Goal: Register for event/course

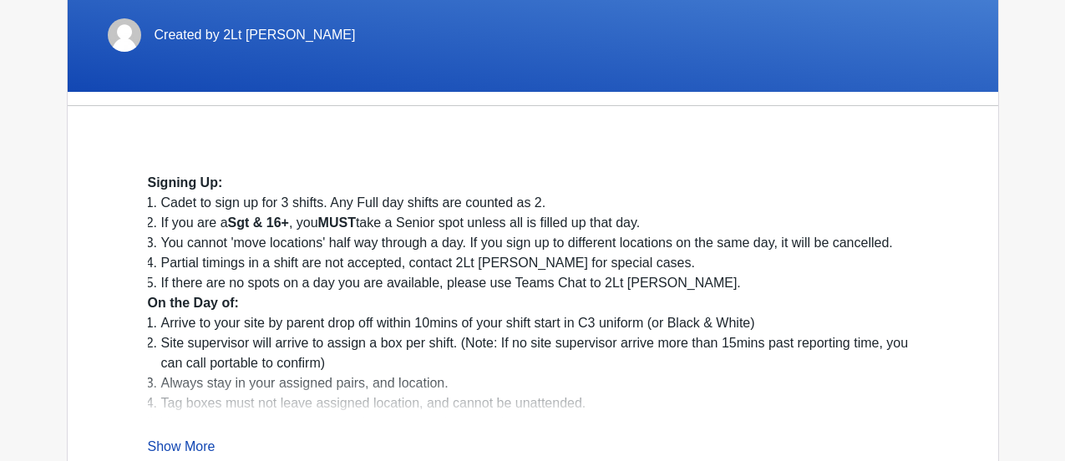
scroll to position [395, 0]
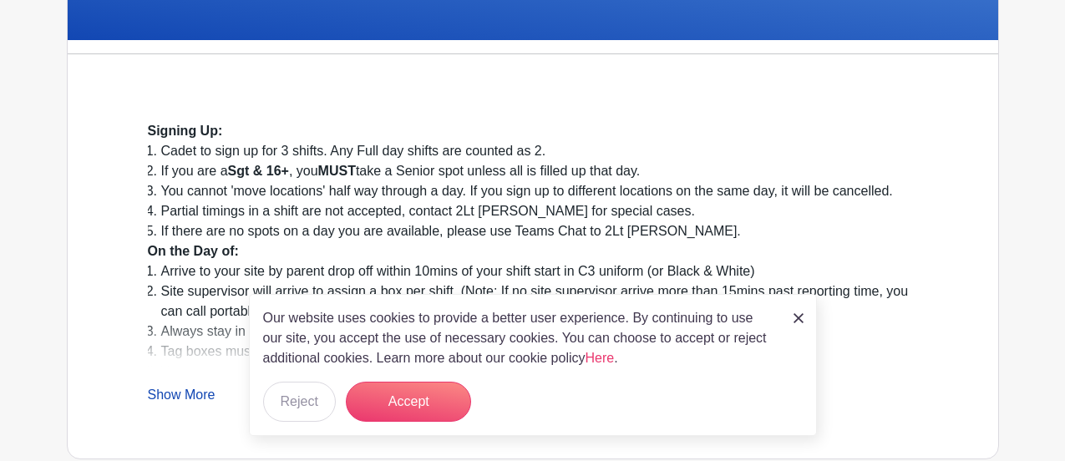
click at [806, 395] on div "Our website uses cookies to provide a better user experience. By continuing to …" at bounding box center [533, 365] width 568 height 142
click at [812, 374] on div "Our website uses cookies to provide a better user experience. By continuing to …" at bounding box center [533, 365] width 568 height 142
click at [801, 323] on img at bounding box center [799, 318] width 10 height 10
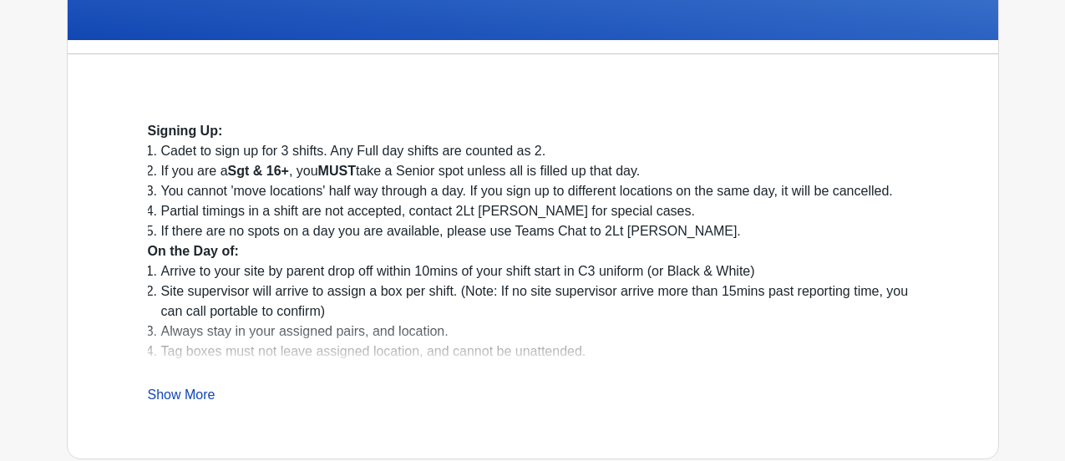
click at [816, 362] on li "Tag boxes must not leave assigned location, and cannot be unattended." at bounding box center [539, 352] width 757 height 20
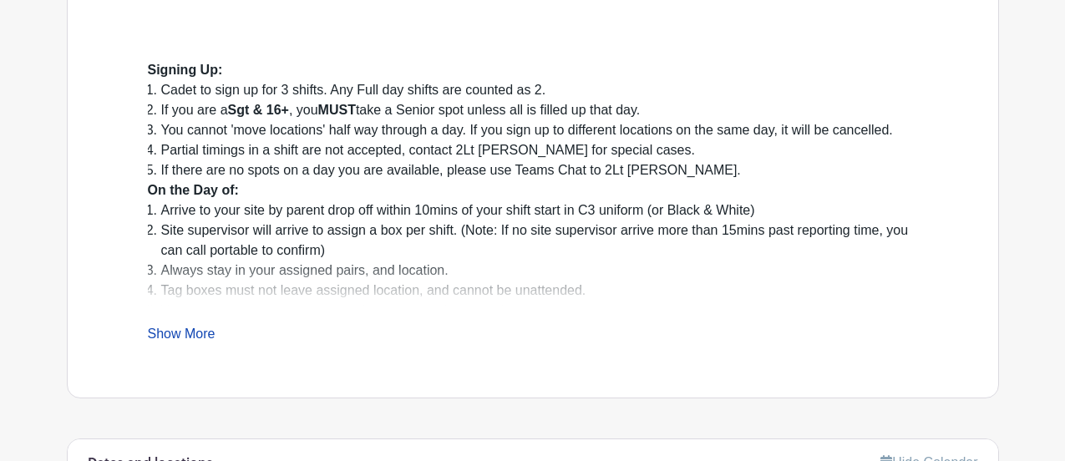
scroll to position [460, 0]
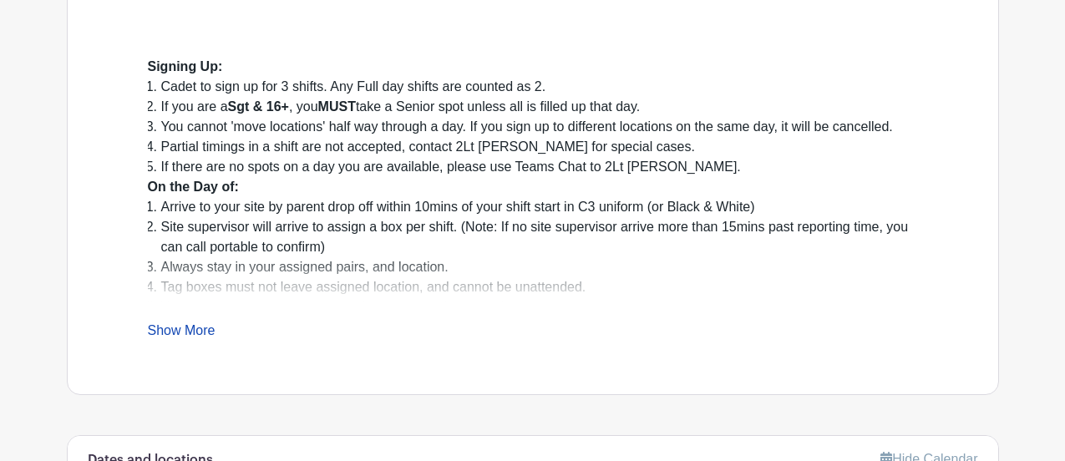
click at [177, 336] on link "Show More" at bounding box center [182, 333] width 68 height 21
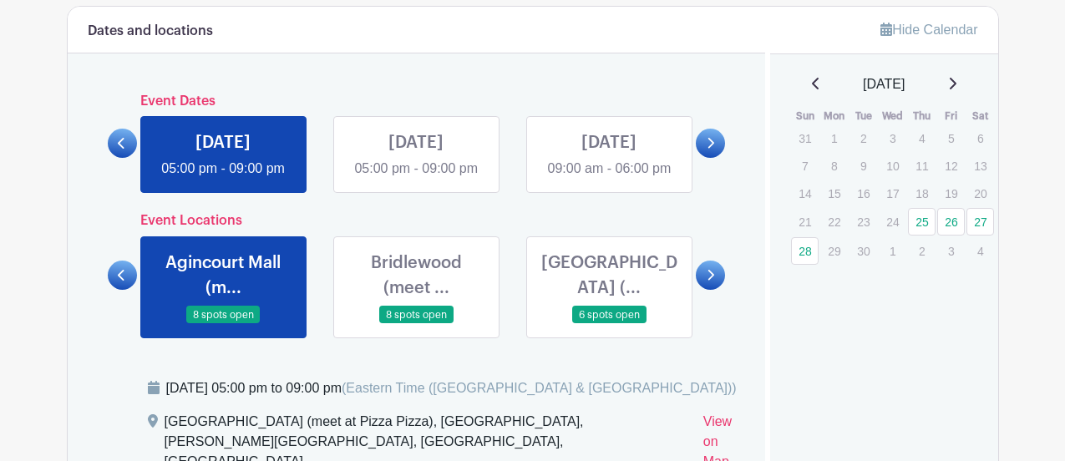
scroll to position [981, 0]
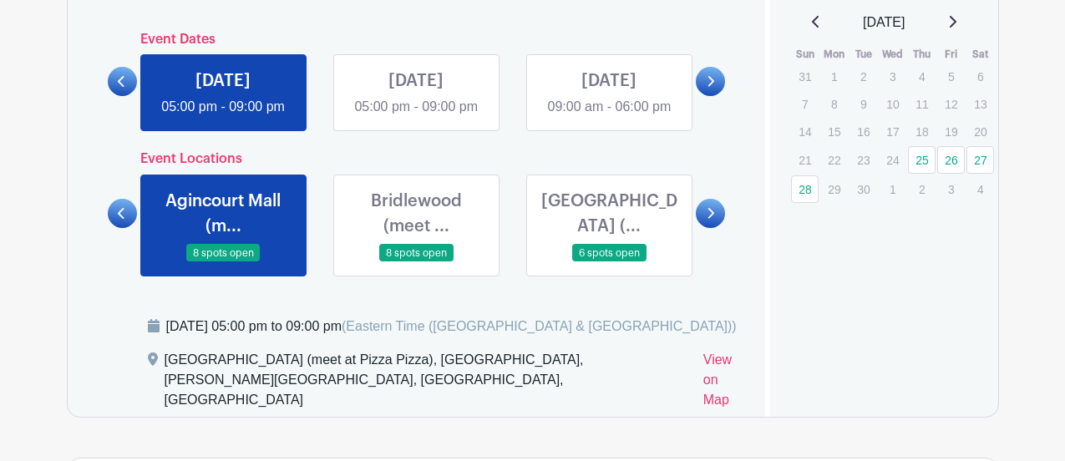
click at [714, 220] on icon at bounding box center [711, 213] width 8 height 13
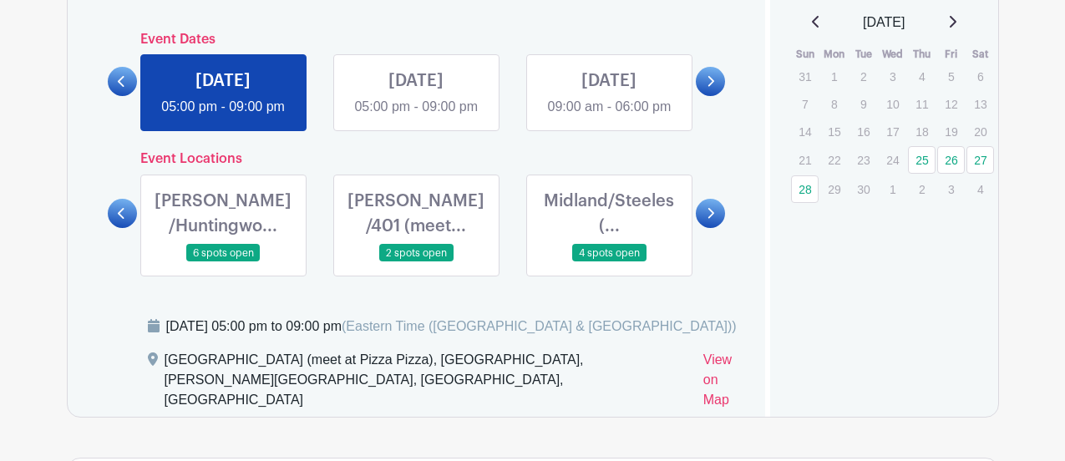
click at [716, 228] on link at bounding box center [710, 213] width 29 height 29
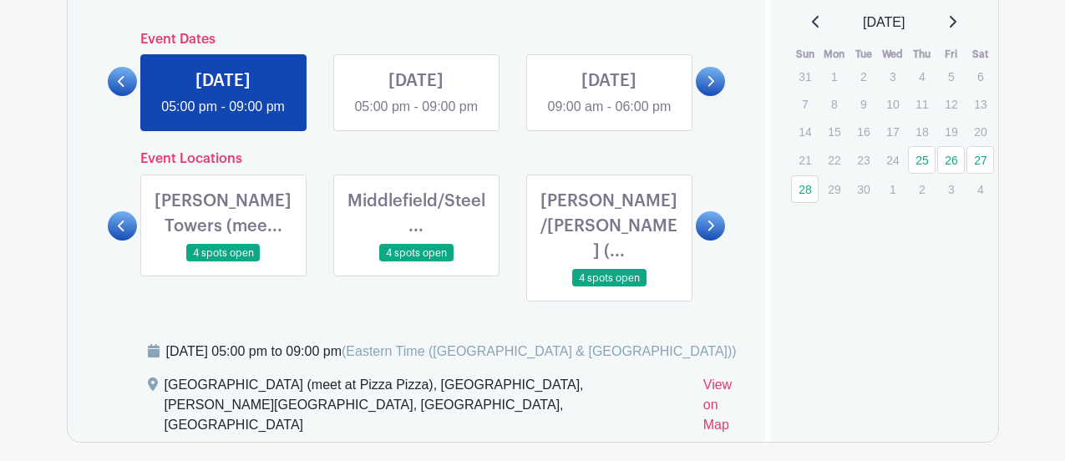
click at [720, 241] on link at bounding box center [710, 225] width 29 height 29
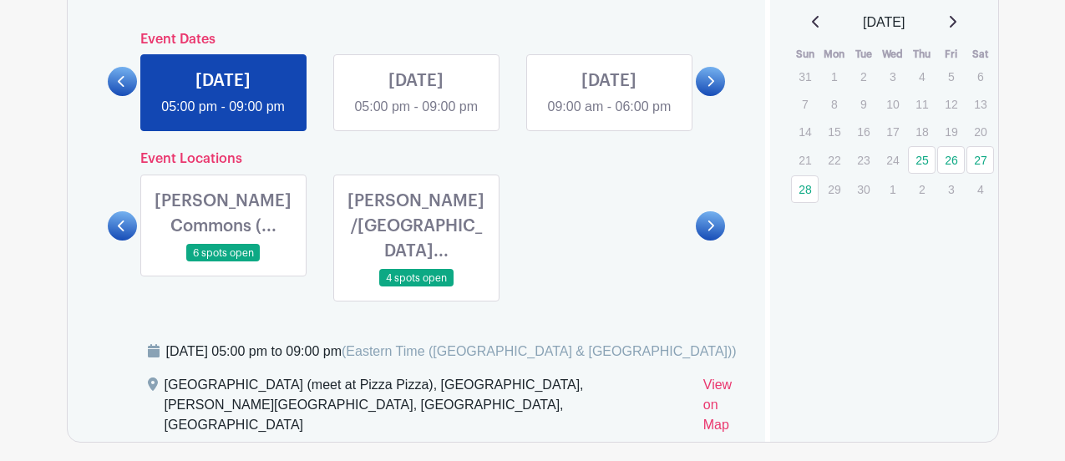
click at [416, 287] on link at bounding box center [416, 287] width 0 height 0
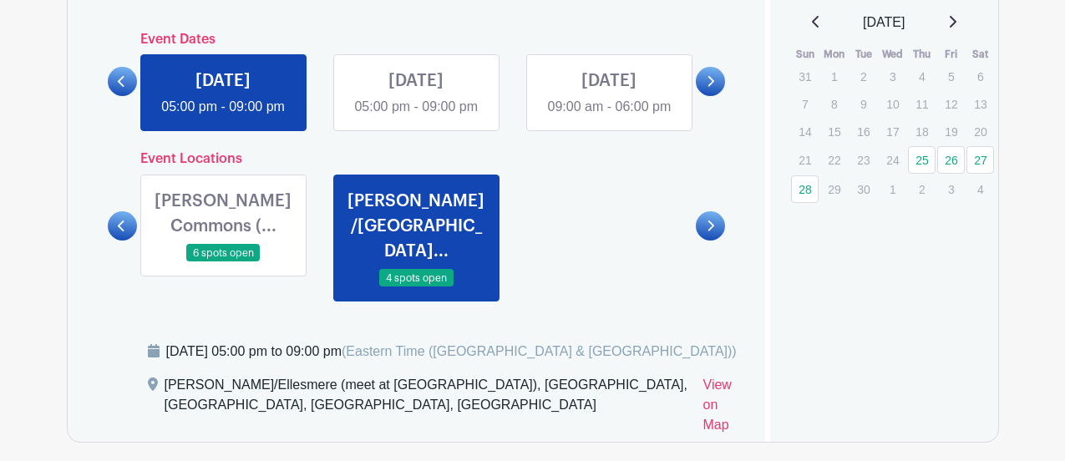
click at [109, 241] on link at bounding box center [122, 225] width 29 height 29
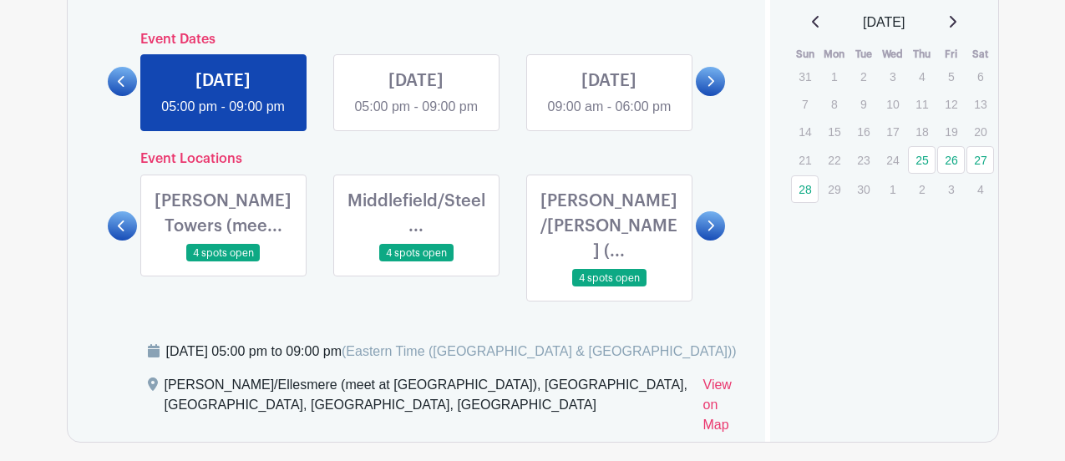
click at [120, 232] on icon at bounding box center [122, 226] width 8 height 13
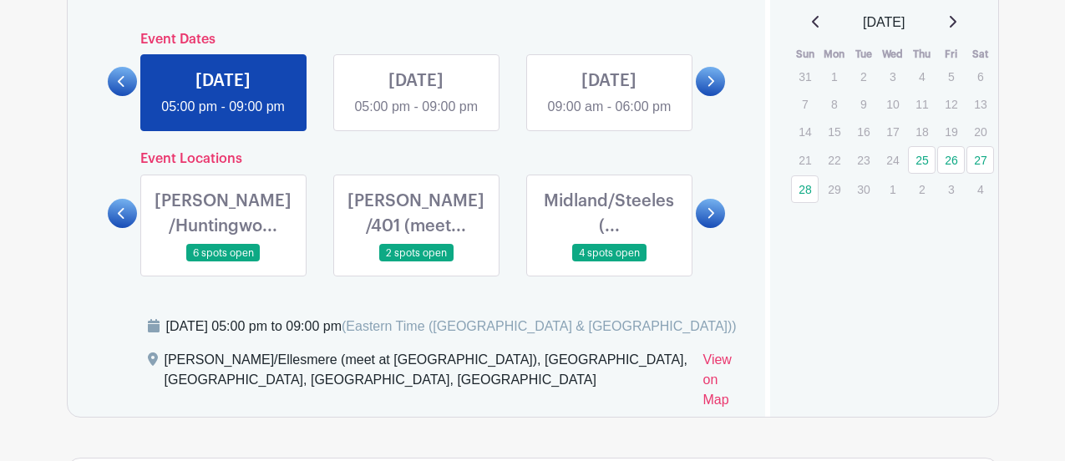
click at [416, 262] on link at bounding box center [416, 262] width 0 height 0
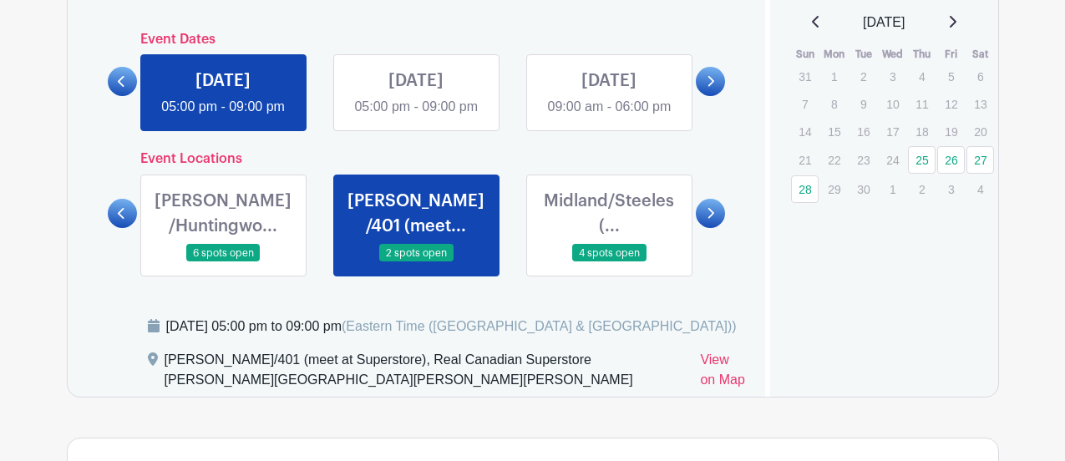
click at [416, 262] on link at bounding box center [416, 262] width 0 height 0
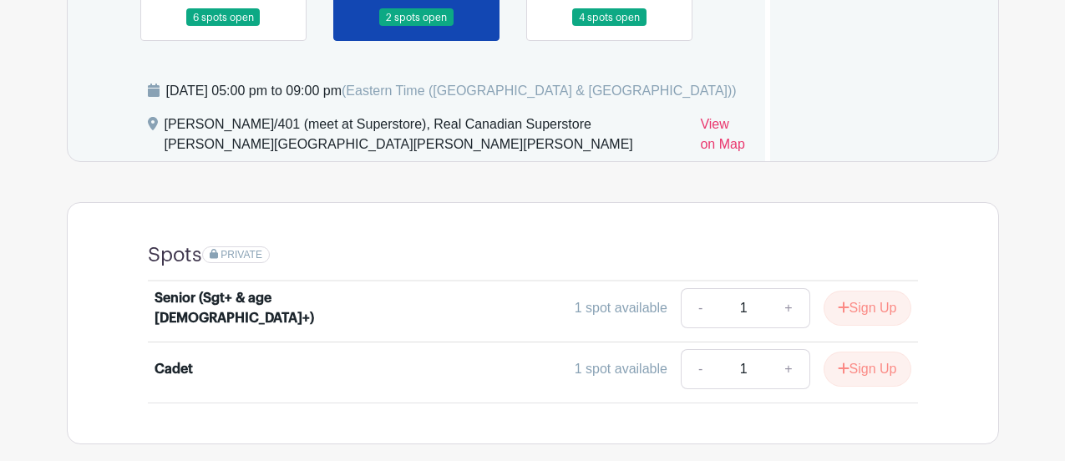
scroll to position [1225, 0]
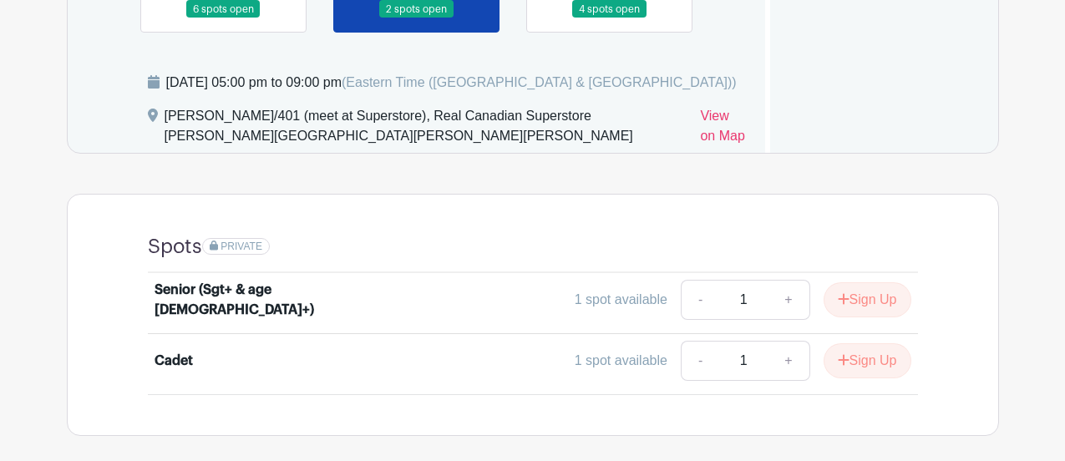
click at [792, 381] on link "+" at bounding box center [789, 361] width 42 height 40
click at [871, 379] on button "Sign Up" at bounding box center [868, 360] width 88 height 35
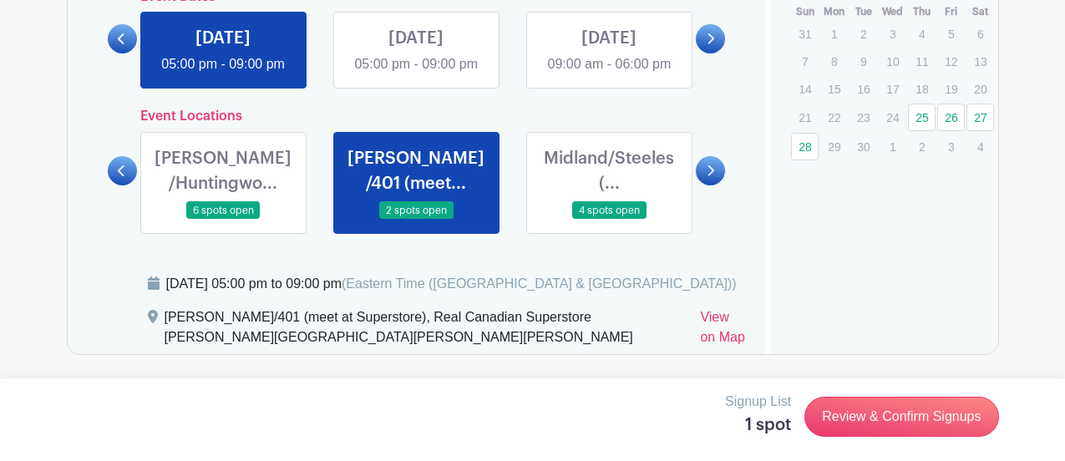
scroll to position [1009, 0]
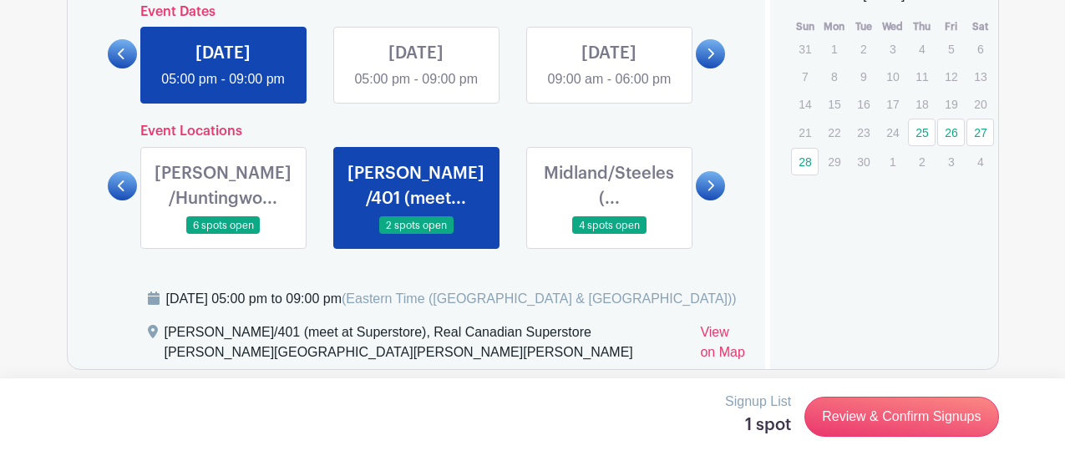
click at [717, 201] on link at bounding box center [710, 185] width 29 height 29
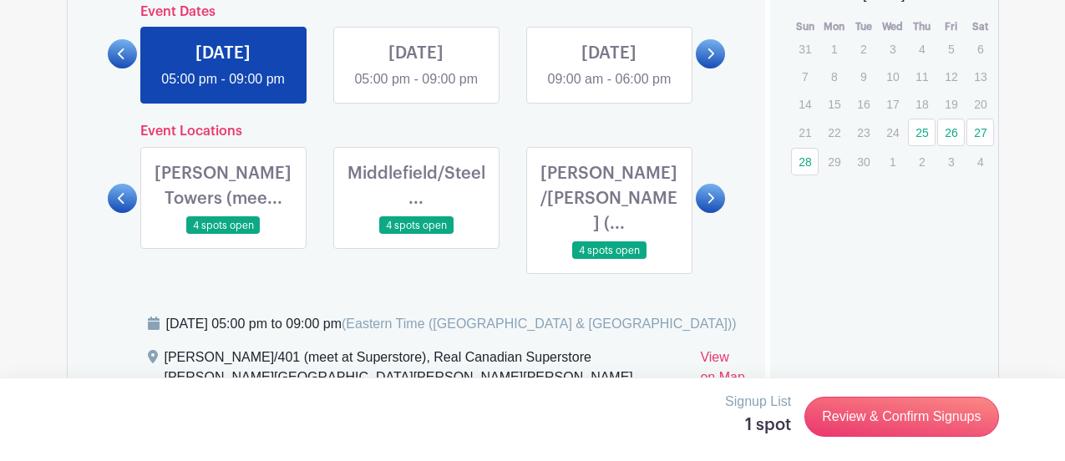
click at [719, 213] on link at bounding box center [710, 198] width 29 height 29
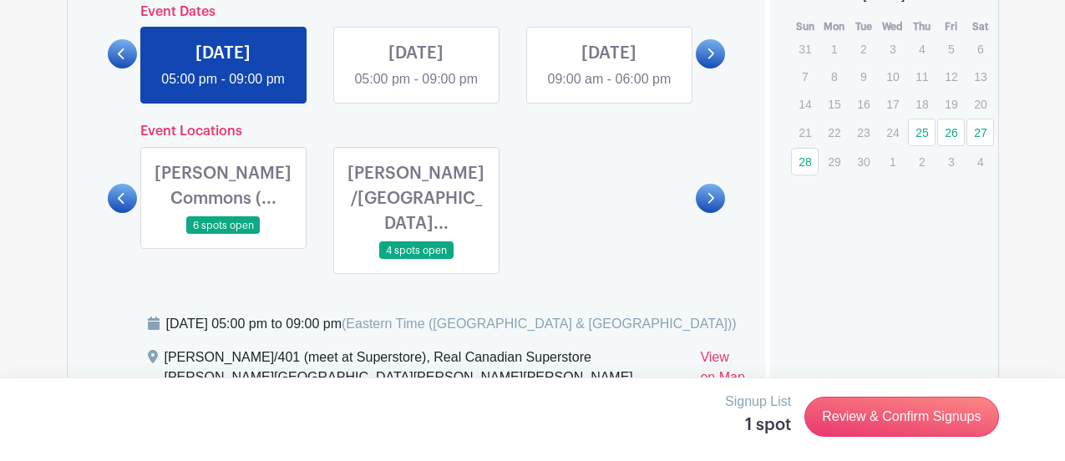
click at [416, 89] on link at bounding box center [416, 89] width 0 height 0
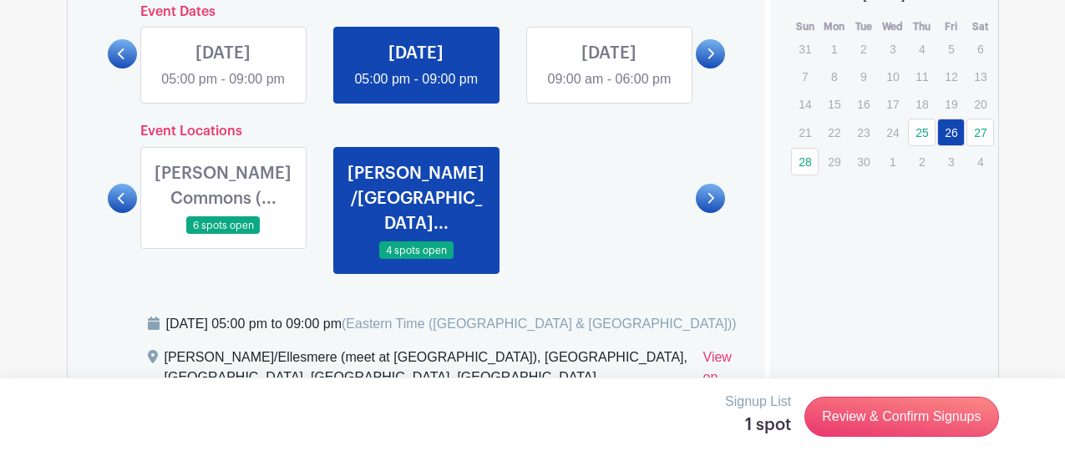
click at [416, 89] on link at bounding box center [416, 89] width 0 height 0
click at [118, 205] on icon at bounding box center [122, 198] width 8 height 13
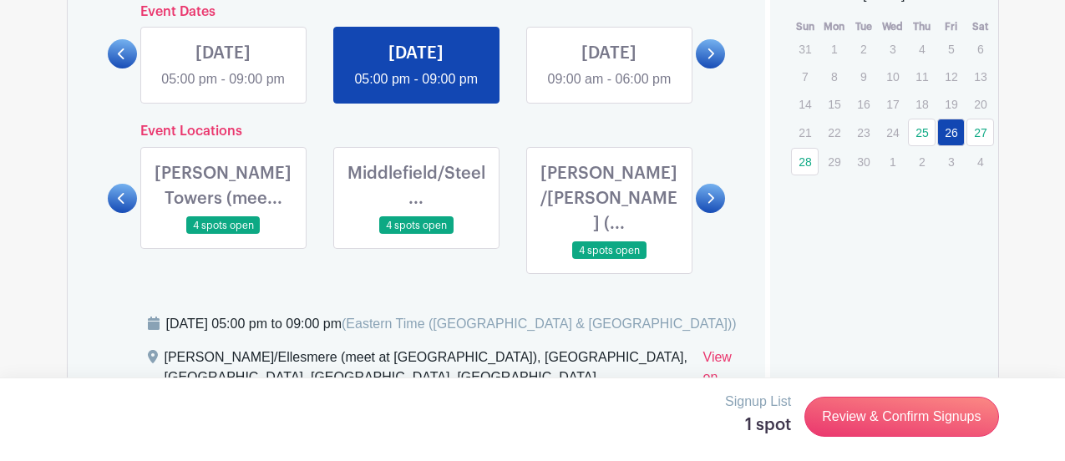
click at [115, 210] on link at bounding box center [122, 198] width 29 height 29
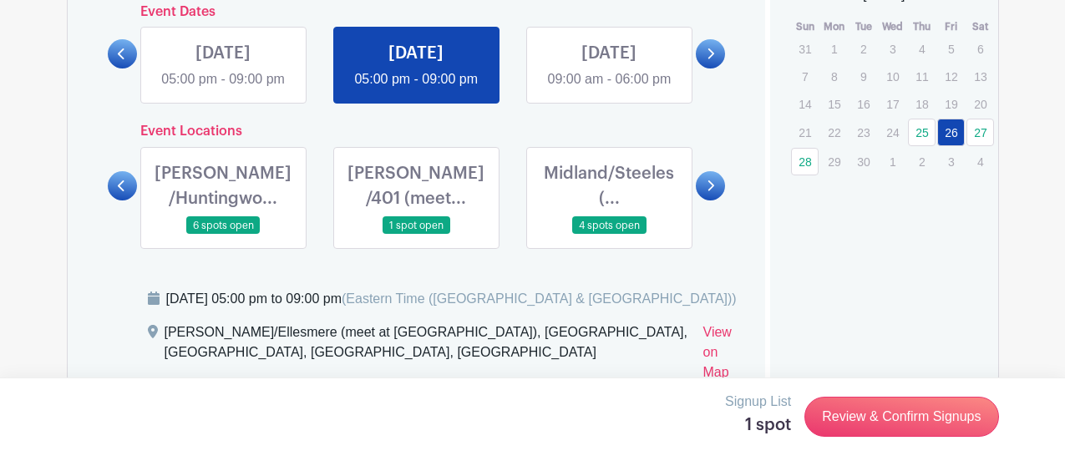
click at [416, 235] on link at bounding box center [416, 235] width 0 height 0
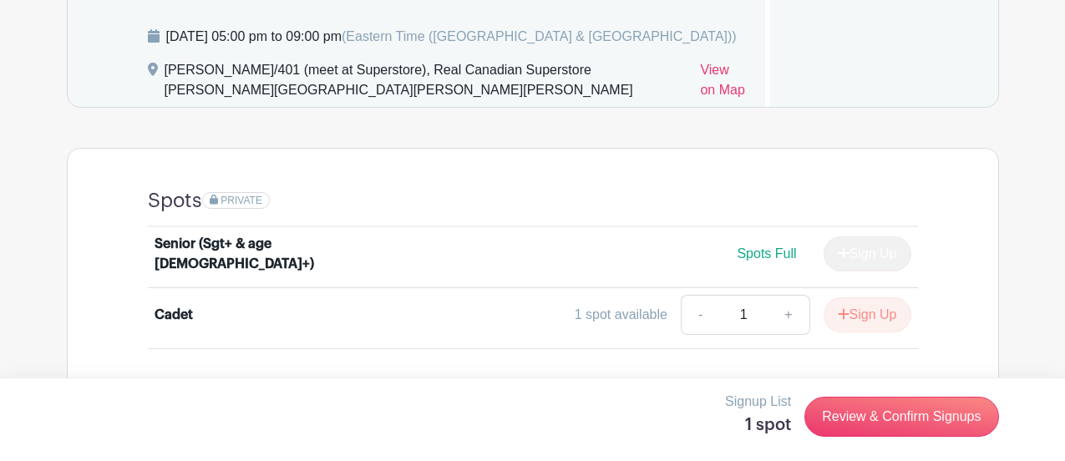
scroll to position [1290, 0]
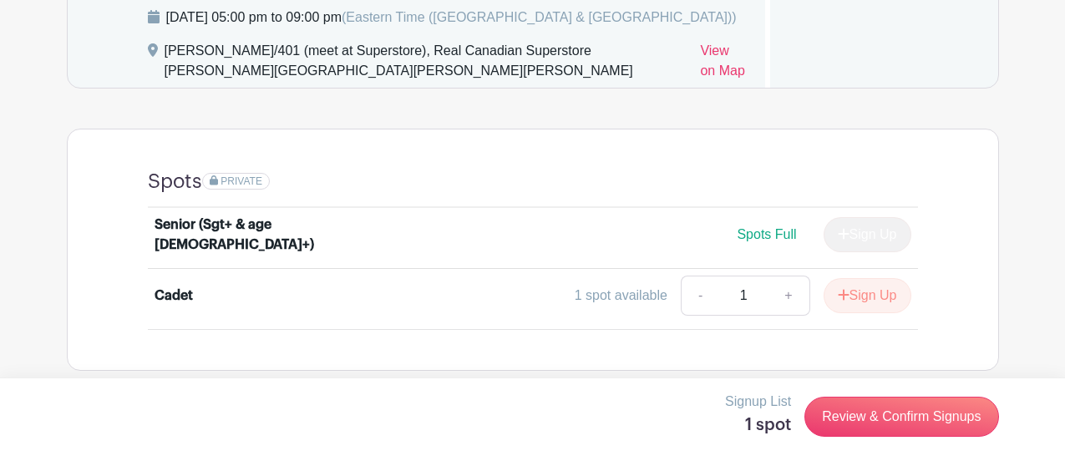
click at [859, 313] on button "Sign Up" at bounding box center [868, 295] width 88 height 35
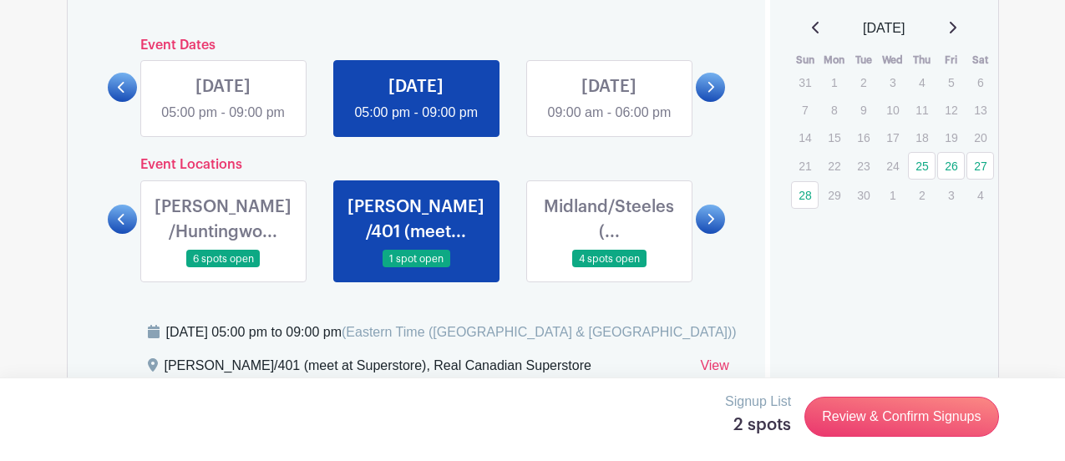
scroll to position [957, 0]
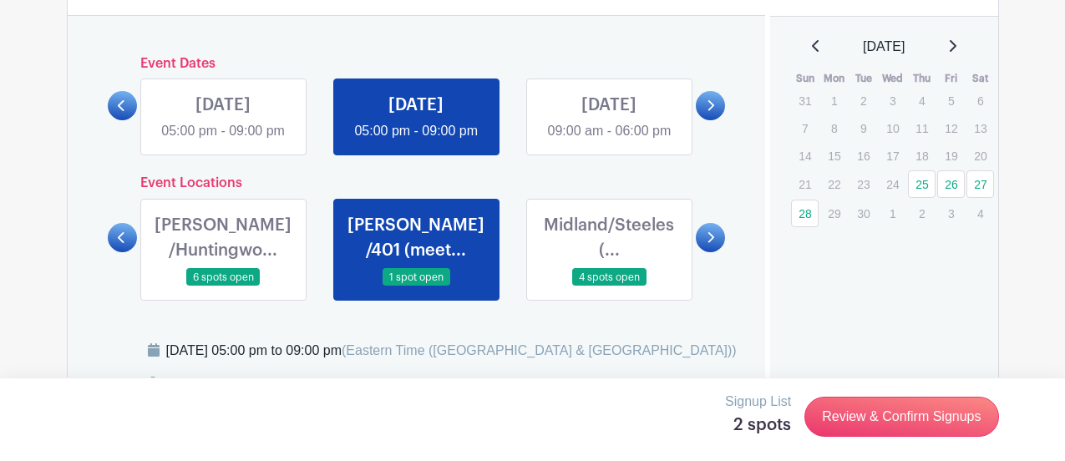
click at [609, 141] on link at bounding box center [609, 141] width 0 height 0
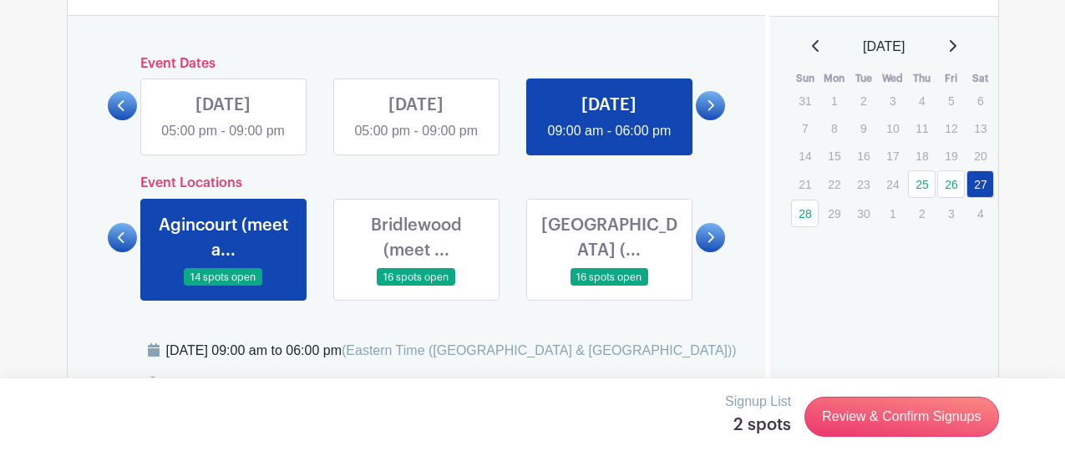
click at [609, 141] on link at bounding box center [609, 141] width 0 height 0
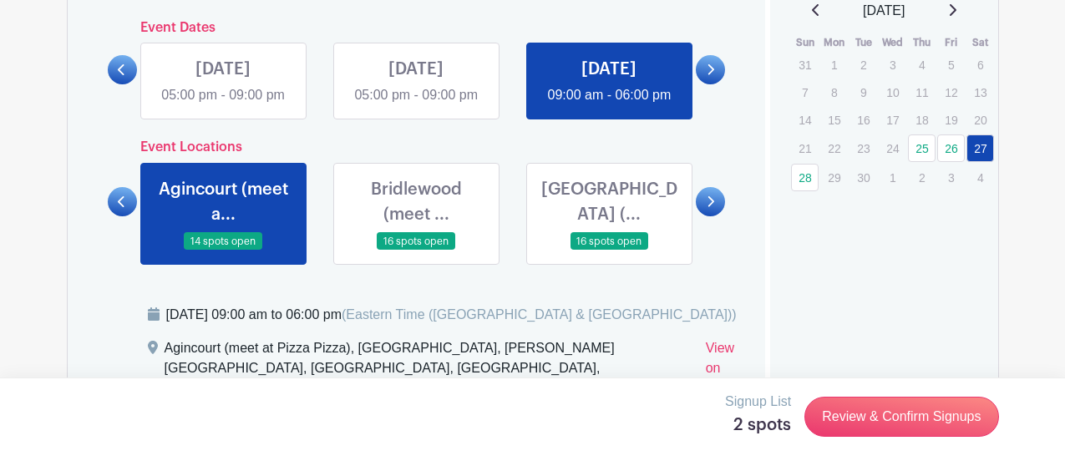
scroll to position [1029, 0]
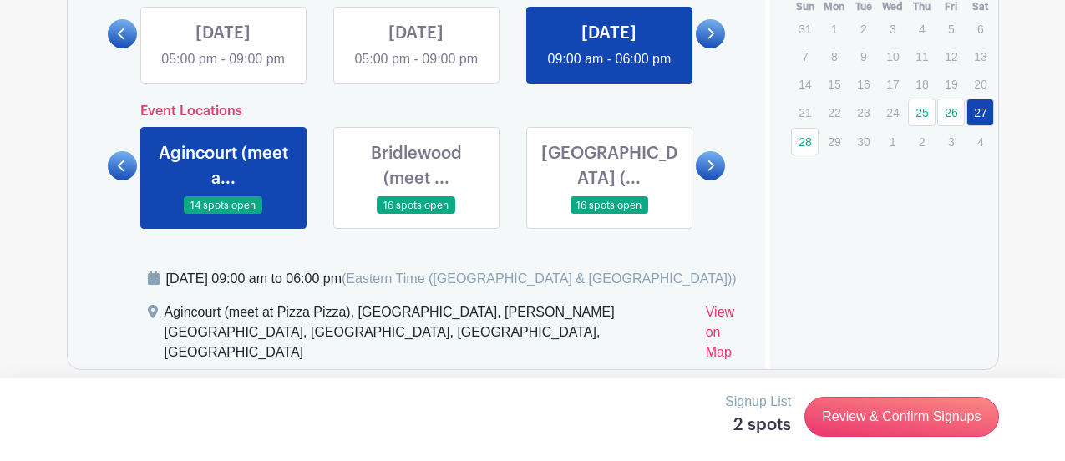
click at [711, 172] on icon at bounding box center [711, 166] width 8 height 13
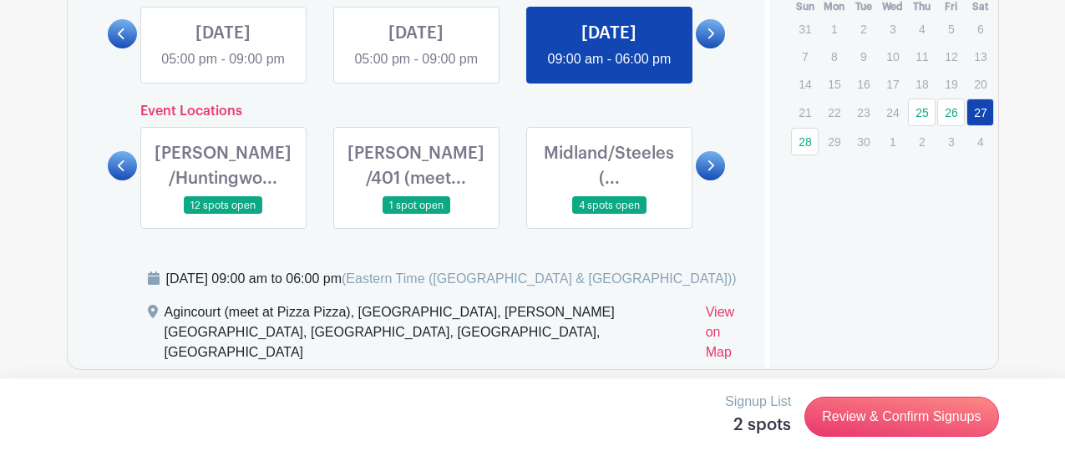
click at [416, 215] on link at bounding box center [416, 215] width 0 height 0
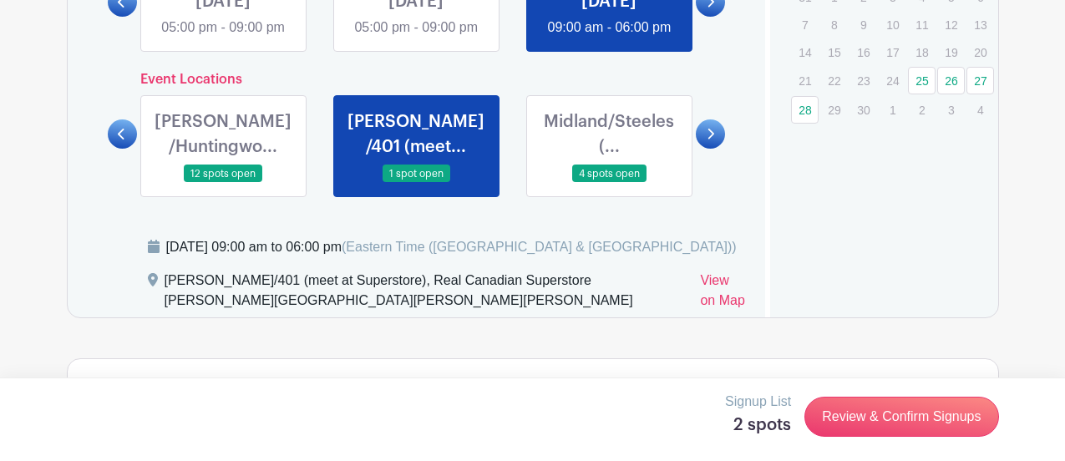
click at [416, 183] on link at bounding box center [416, 183] width 0 height 0
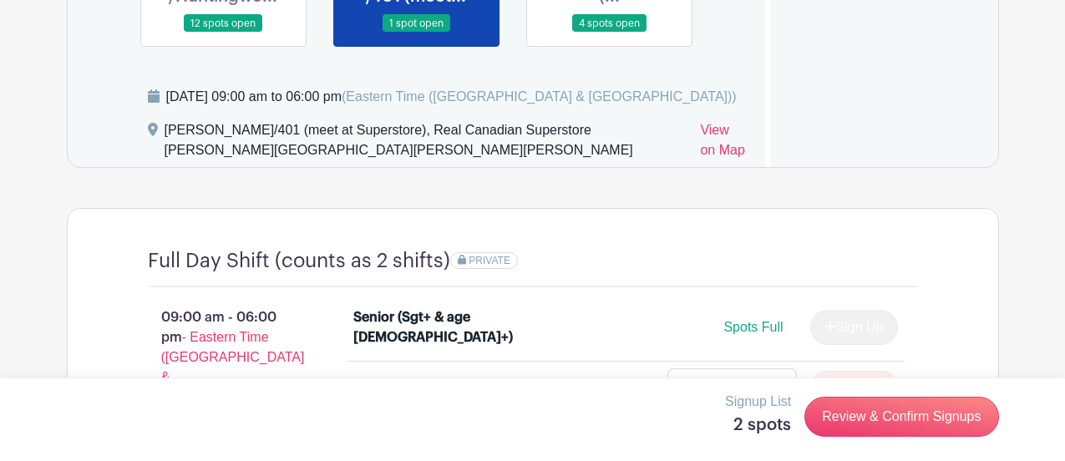
scroll to position [1299, 0]
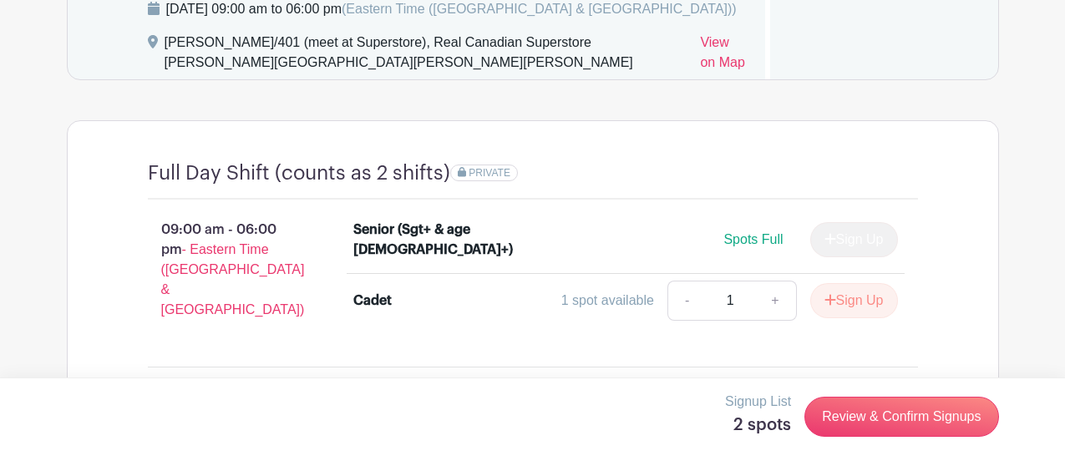
click at [775, 321] on link "+" at bounding box center [776, 301] width 42 height 40
click at [847, 318] on button "Sign Up" at bounding box center [855, 300] width 88 height 35
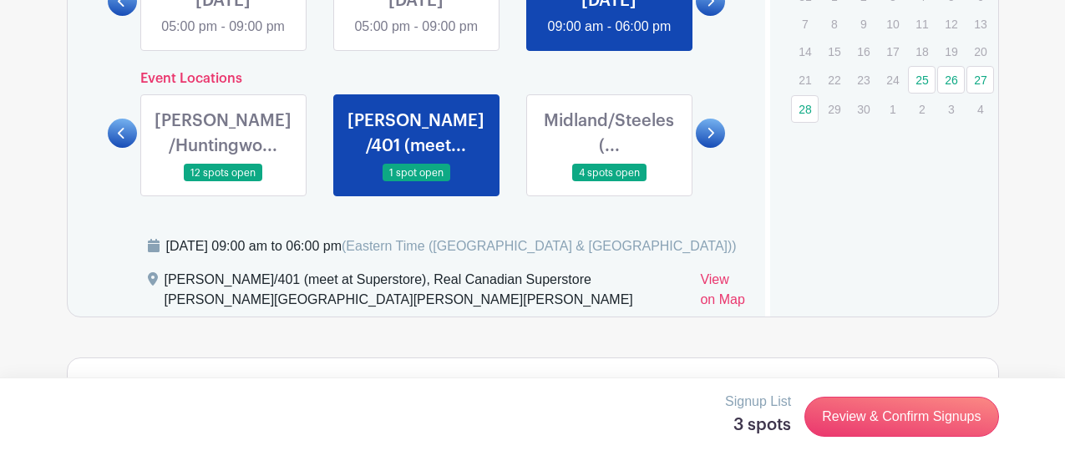
scroll to position [979, 0]
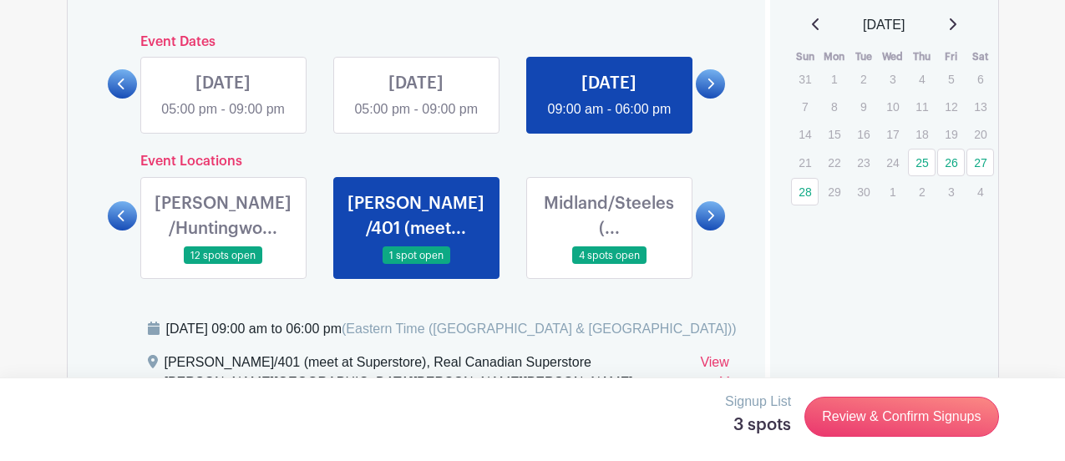
click at [717, 99] on link at bounding box center [710, 83] width 29 height 29
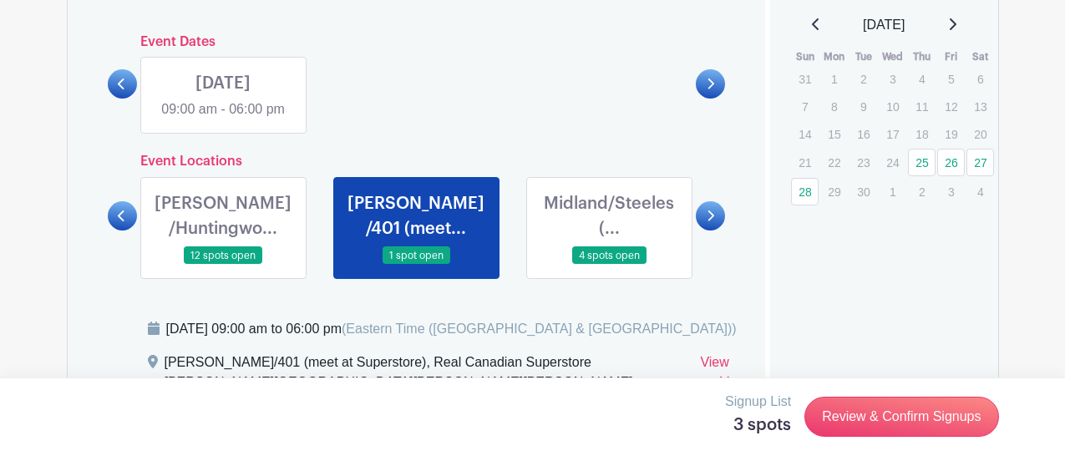
click at [223, 119] on link at bounding box center [223, 119] width 0 height 0
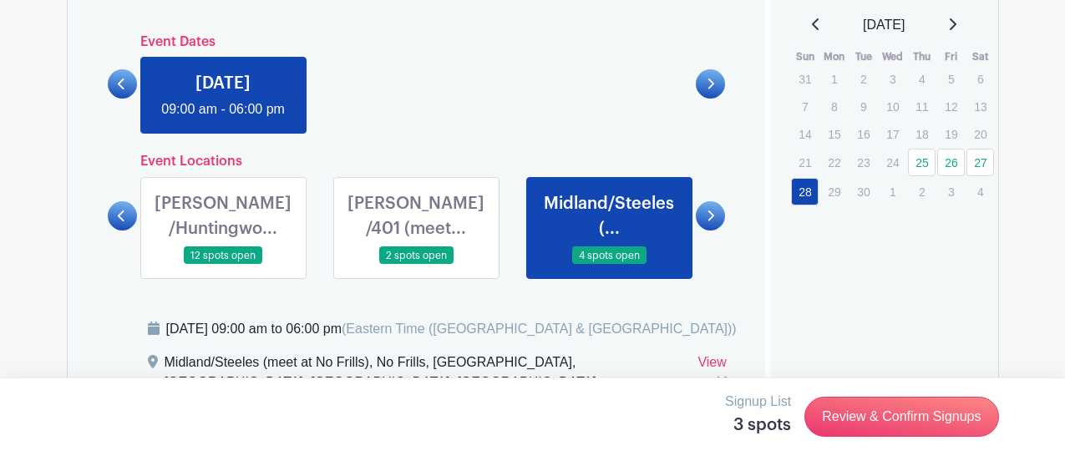
click at [223, 119] on link at bounding box center [223, 119] width 0 height 0
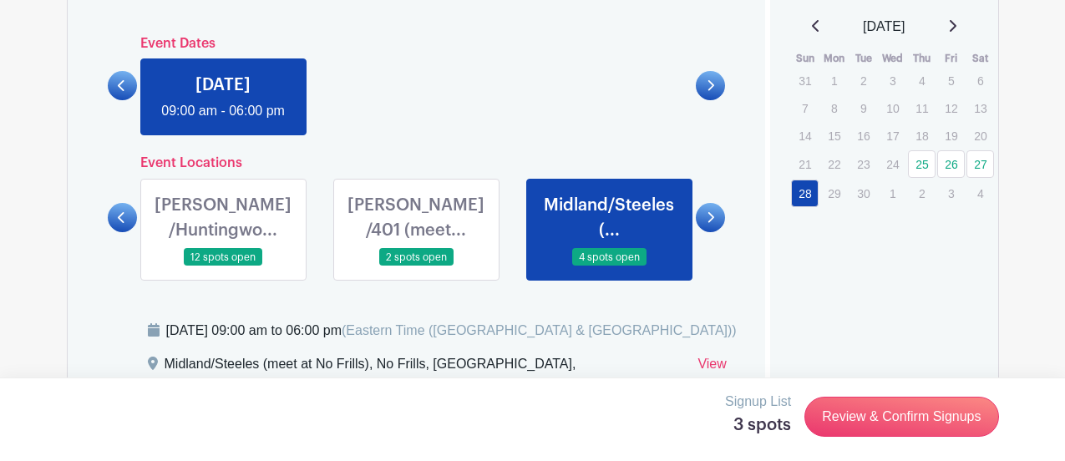
scroll to position [971, 0]
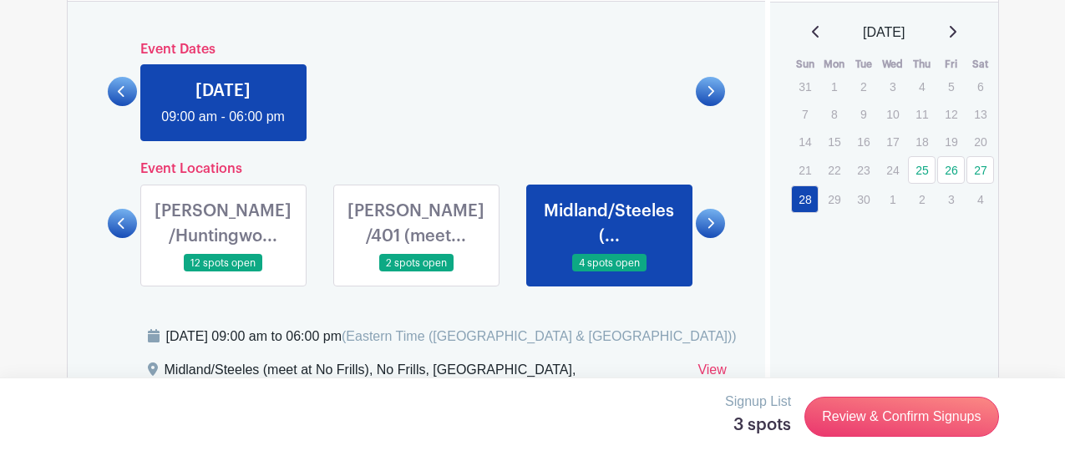
click at [416, 272] on link at bounding box center [416, 272] width 0 height 0
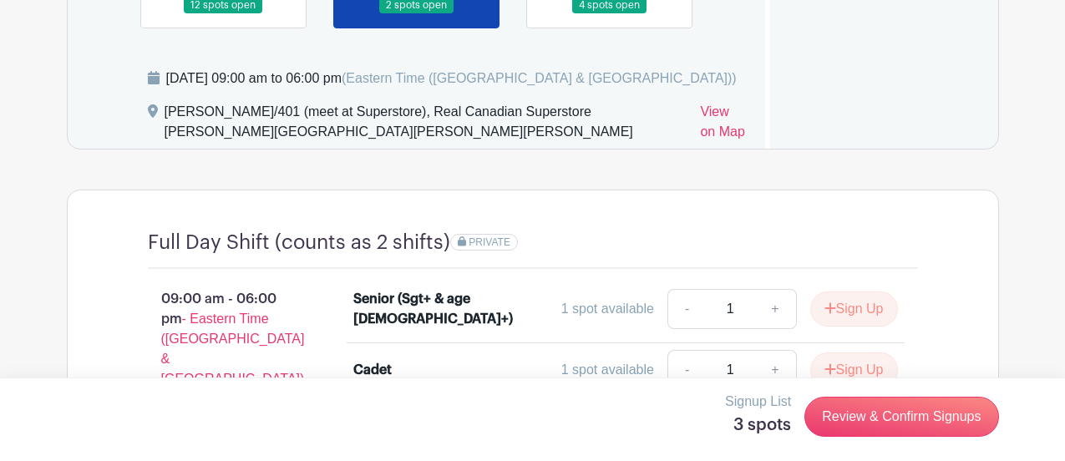
scroll to position [1318, 0]
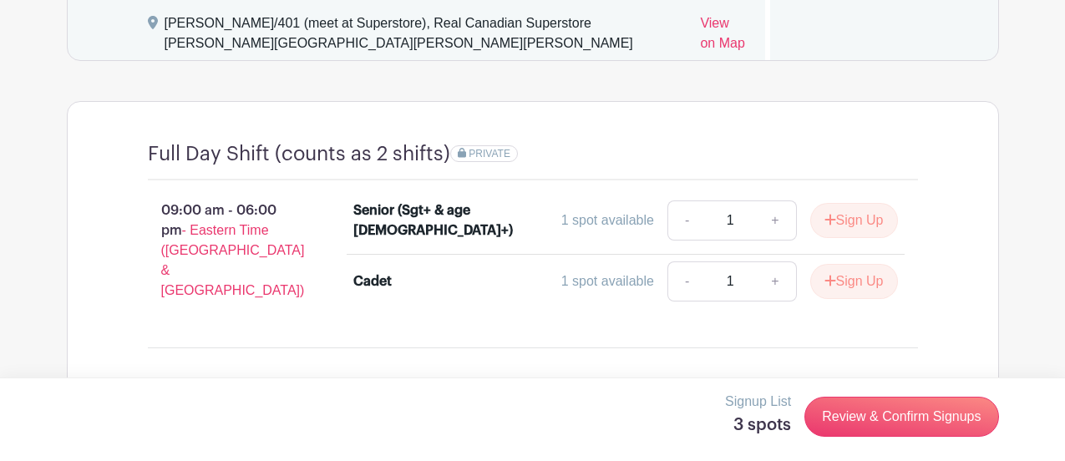
click at [867, 299] on button "Sign Up" at bounding box center [855, 281] width 88 height 35
click at [933, 437] on link "Review & Confirm Signups" at bounding box center [902, 417] width 194 height 40
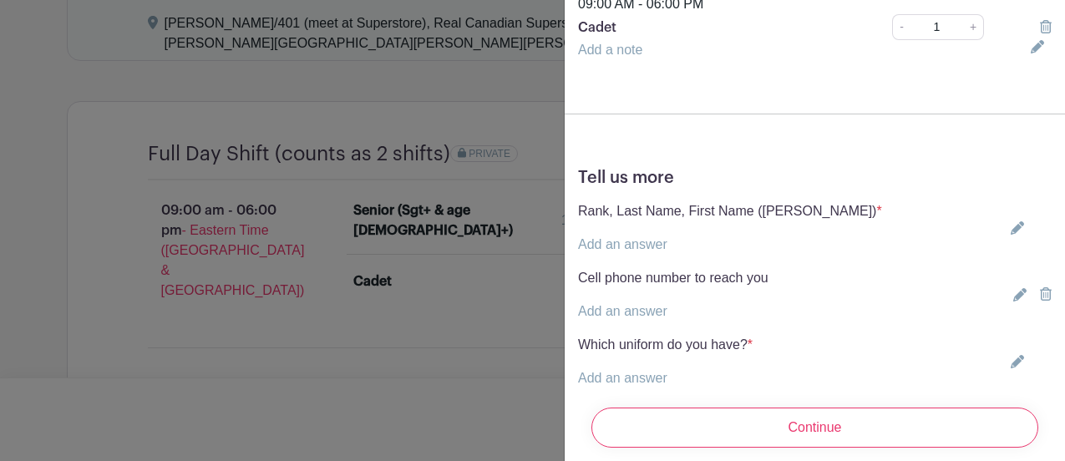
scroll to position [993, 0]
click at [1013, 233] on icon at bounding box center [1017, 229] width 13 height 13
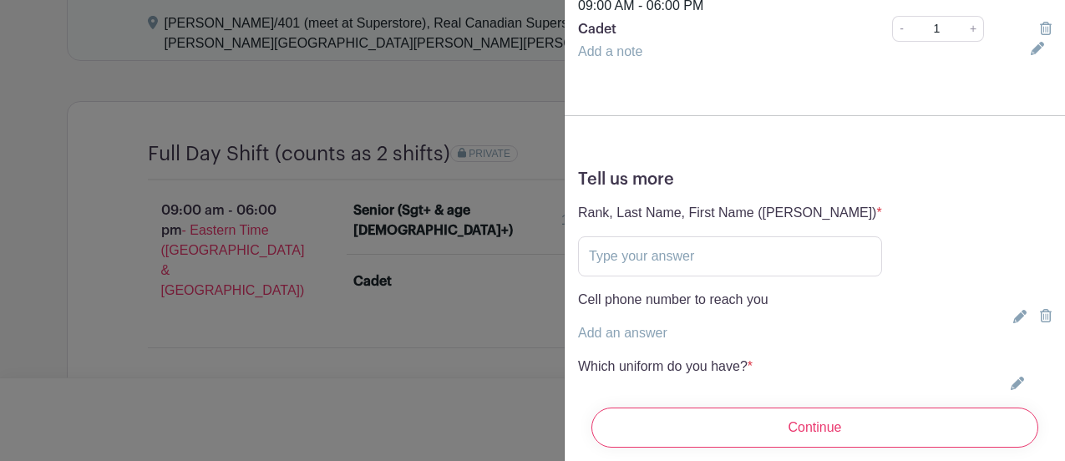
click at [855, 213] on p "Rank, Last Name, First Name ([PERSON_NAME]) *" at bounding box center [730, 213] width 304 height 20
click at [836, 259] on input "text" at bounding box center [730, 256] width 304 height 40
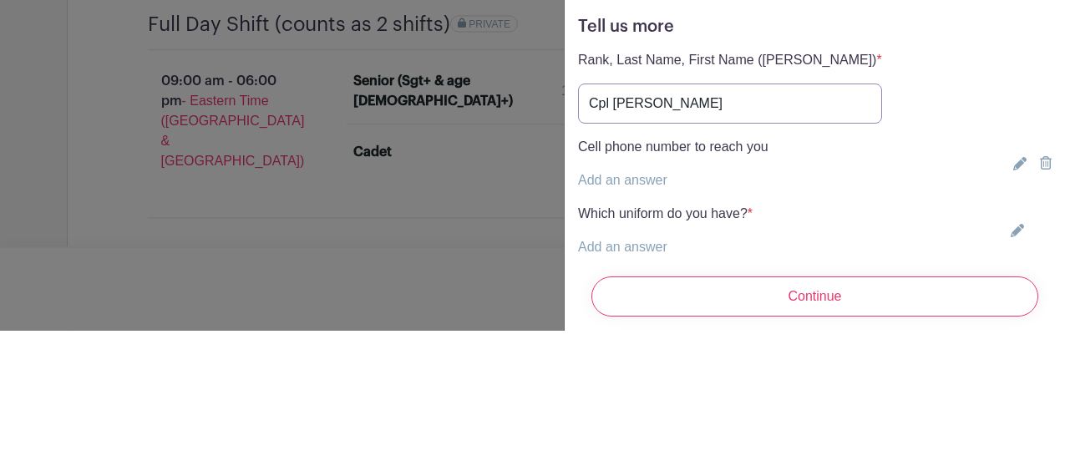
scroll to position [1013, 0]
type input "Cpl [PERSON_NAME]"
click at [709, 303] on p "Add an answer" at bounding box center [673, 313] width 191 height 20
click at [646, 315] on link "Add an answer" at bounding box center [622, 313] width 89 height 14
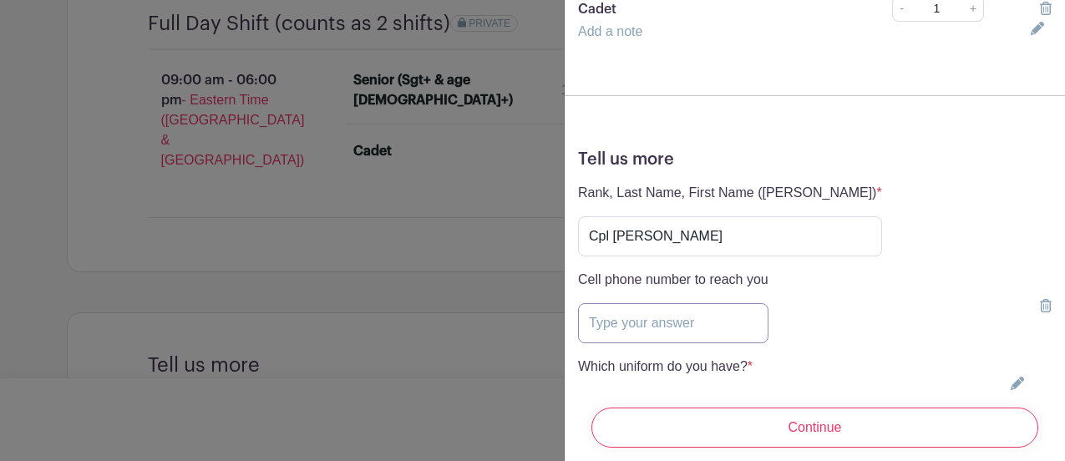
click at [699, 330] on input "text" at bounding box center [673, 323] width 191 height 40
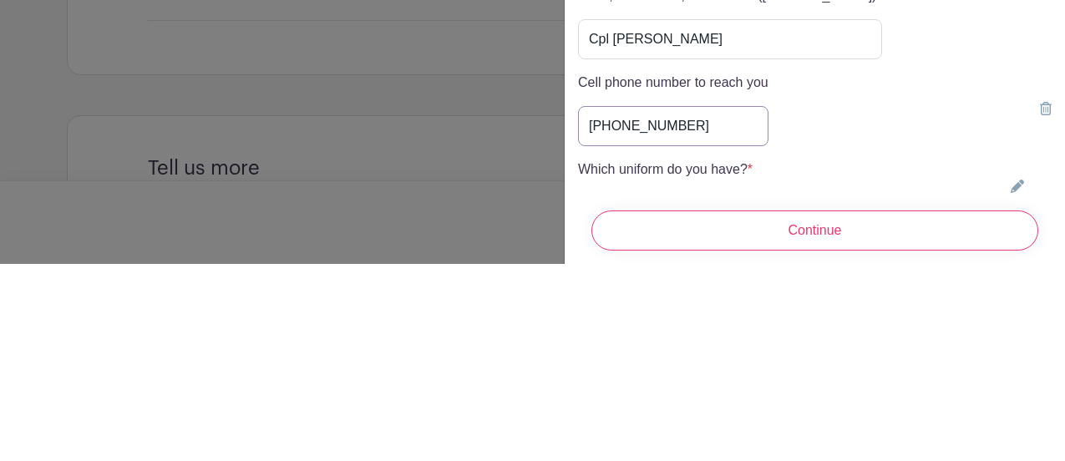
type input "[PHONE_NUMBER]"
click at [805, 357] on div "Which uniform do you have? * Add an answer Blue Uniform Black & White dress (I …" at bounding box center [815, 383] width 474 height 53
click at [753, 393] on div "Which uniform do you have? * Add an answer Blue Uniform Black & White dress (I …" at bounding box center [665, 383] width 175 height 53
click at [648, 402] on link "Add an answer" at bounding box center [622, 400] width 89 height 14
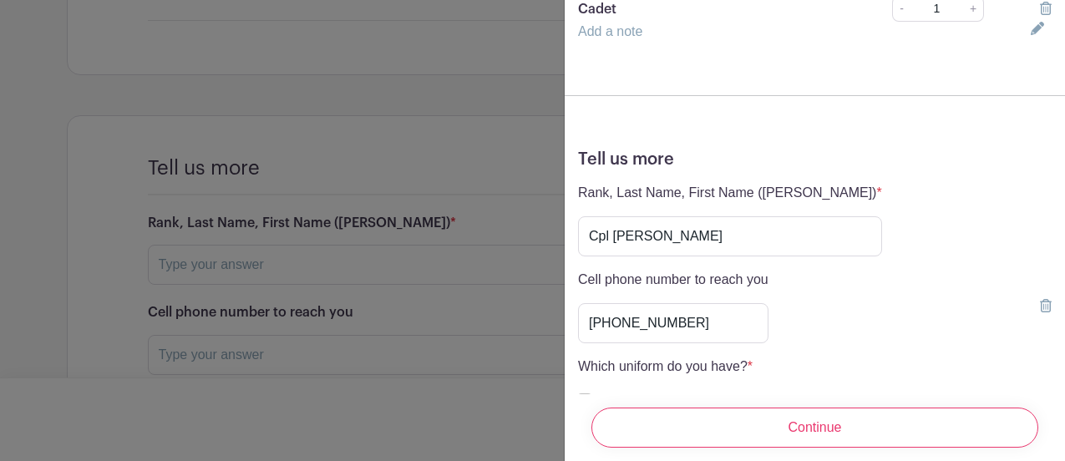
click at [586, 399] on input "Blue Uniform" at bounding box center [584, 400] width 13 height 13
checkbox input "true"
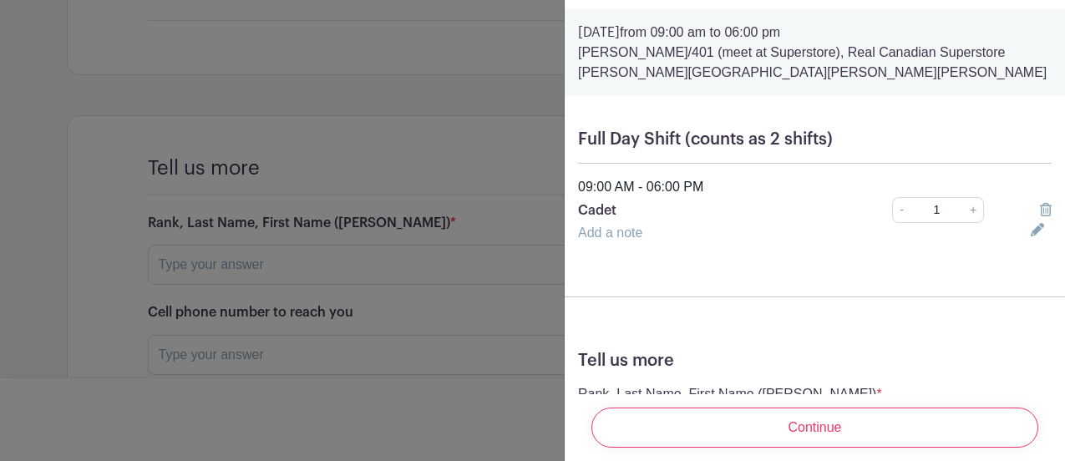
scroll to position [811, 0]
click at [909, 448] on input "Continue" at bounding box center [815, 428] width 447 height 40
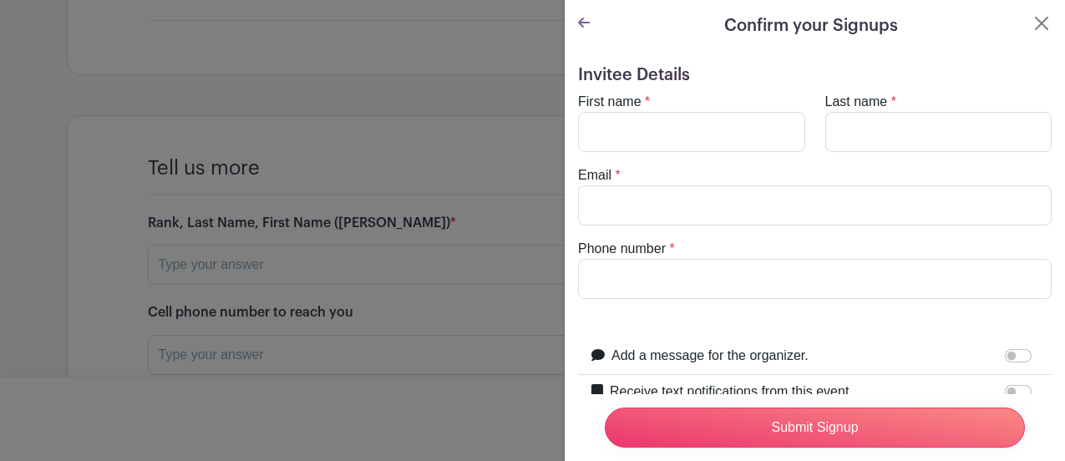
scroll to position [0, 0]
click at [750, 150] on input "First name" at bounding box center [691, 132] width 227 height 40
type input "[PERSON_NAME]"
click at [922, 138] on input "Last name" at bounding box center [939, 132] width 227 height 40
type input "[PERSON_NAME]"
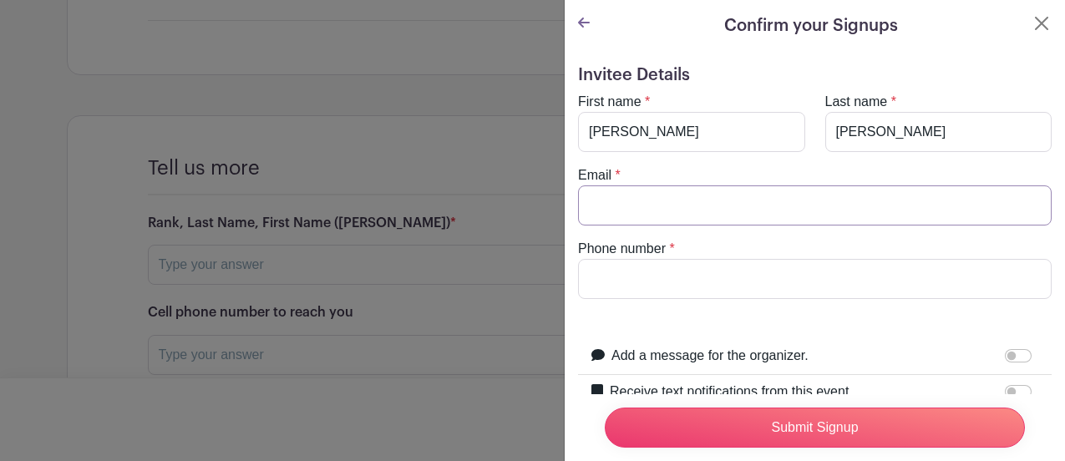
click at [775, 203] on input "Email" at bounding box center [815, 206] width 474 height 40
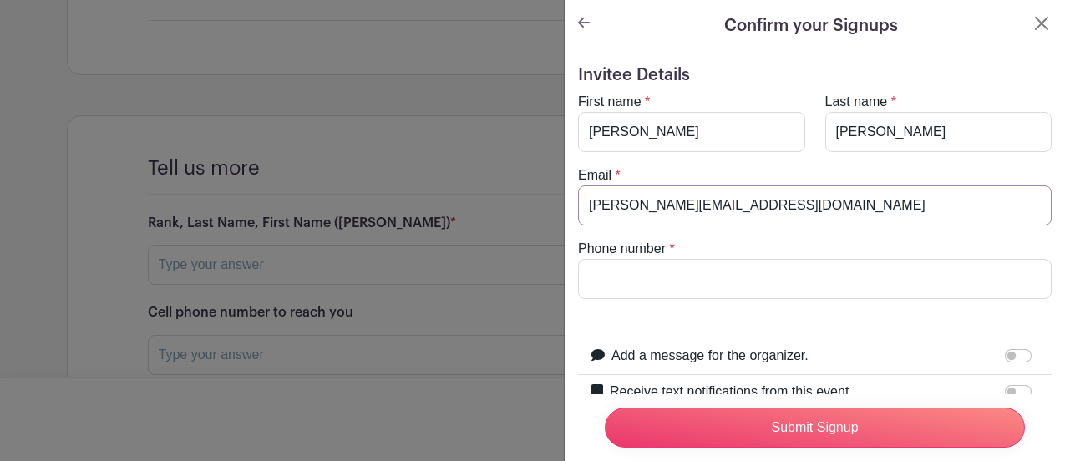
type input "[PERSON_NAME][EMAIL_ADDRESS][DOMAIN_NAME]"
click at [902, 263] on input "Phone number" at bounding box center [815, 279] width 474 height 40
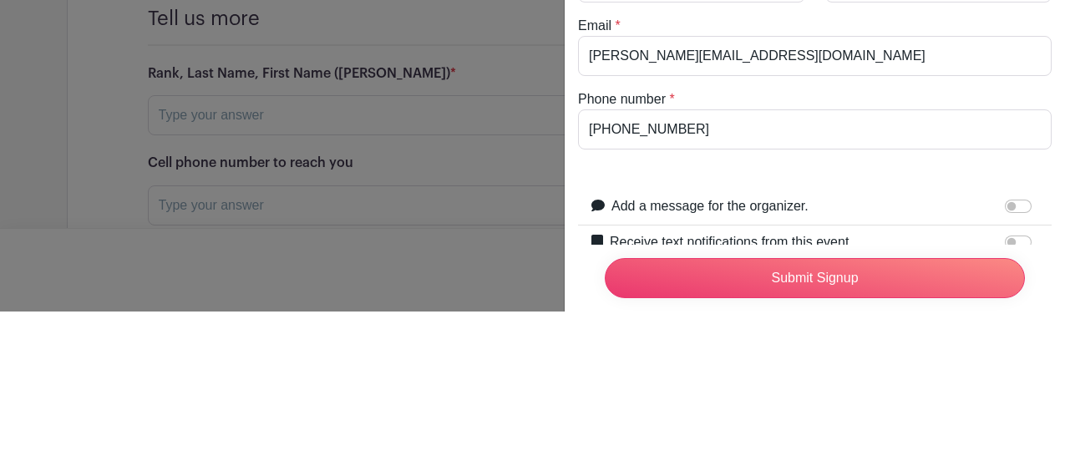
scroll to position [1790, 0]
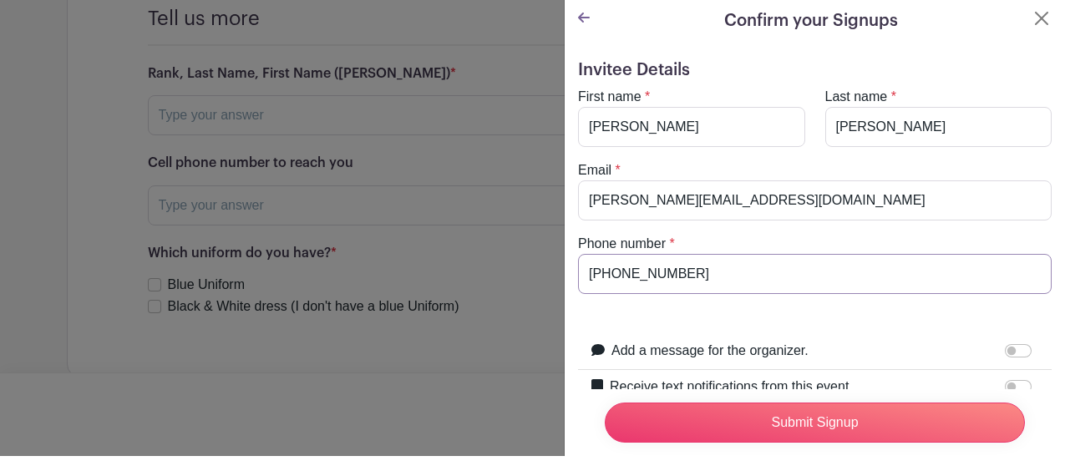
type input "[PHONE_NUMBER]"
click at [1011, 396] on input "Receive text notifications from this event." at bounding box center [1018, 391] width 27 height 13
checkbox input "true"
click at [973, 448] on input "Submit Signup" at bounding box center [815, 428] width 420 height 40
